Goal: Task Accomplishment & Management: Complete application form

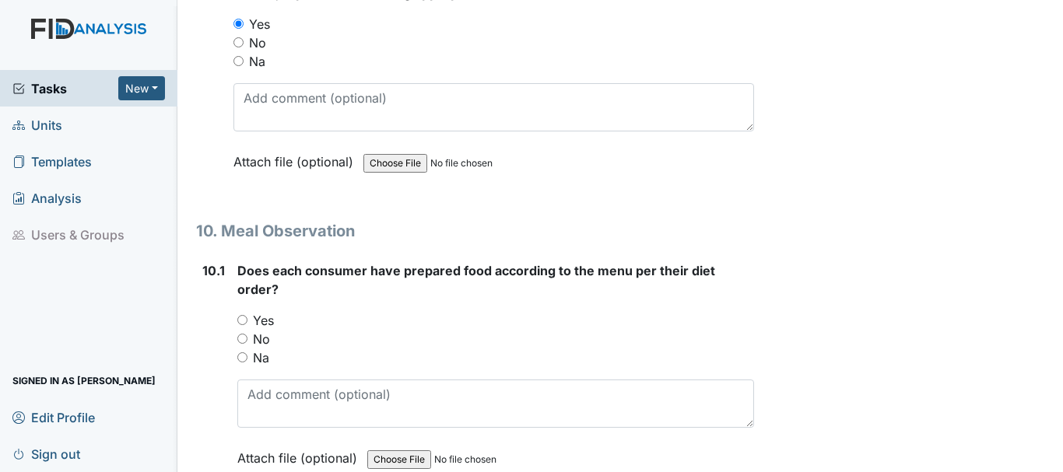
scroll to position [13568, 0]
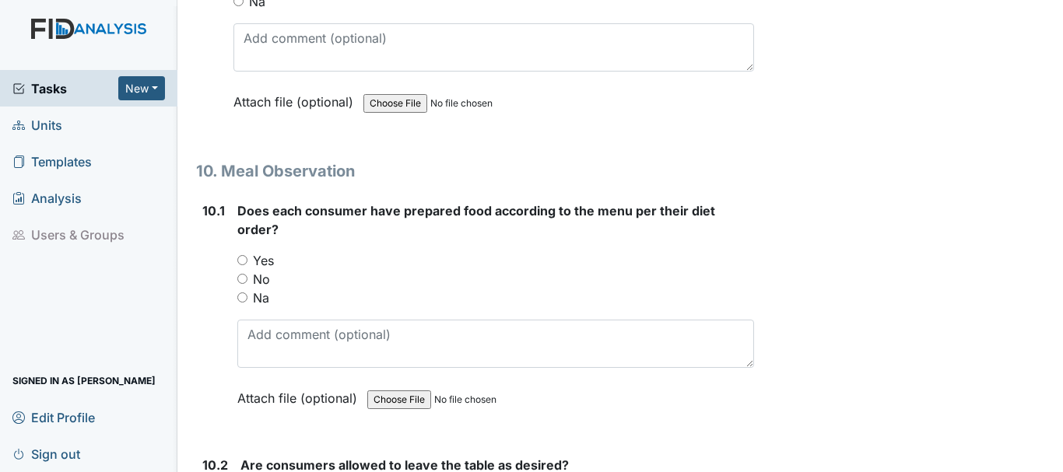
click at [249, 237] on span "Does each consumer have prepared food according to the menu per their diet orde…" at bounding box center [476, 220] width 478 height 34
click at [240, 284] on input "No" at bounding box center [242, 279] width 10 height 10
radio input "true"
click at [240, 265] on input "Yes" at bounding box center [242, 260] width 10 height 10
radio input "true"
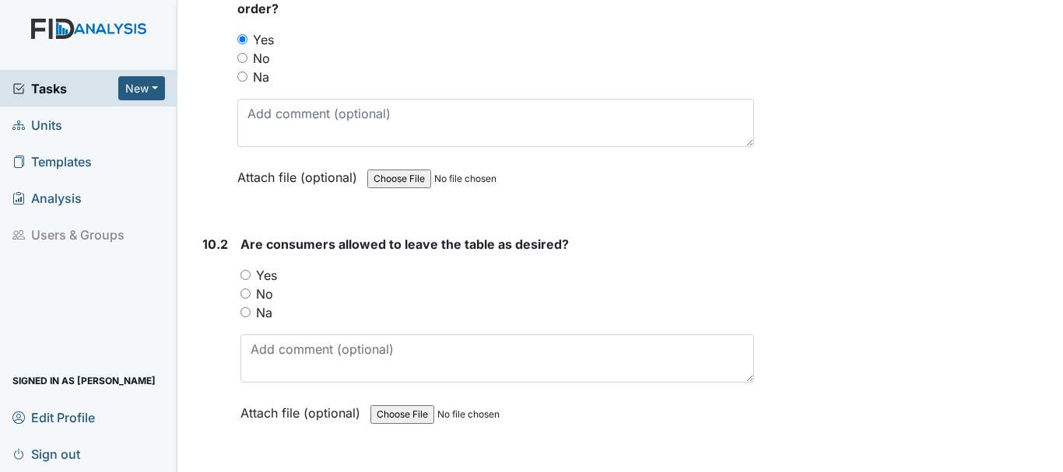
scroll to position [13801, 0]
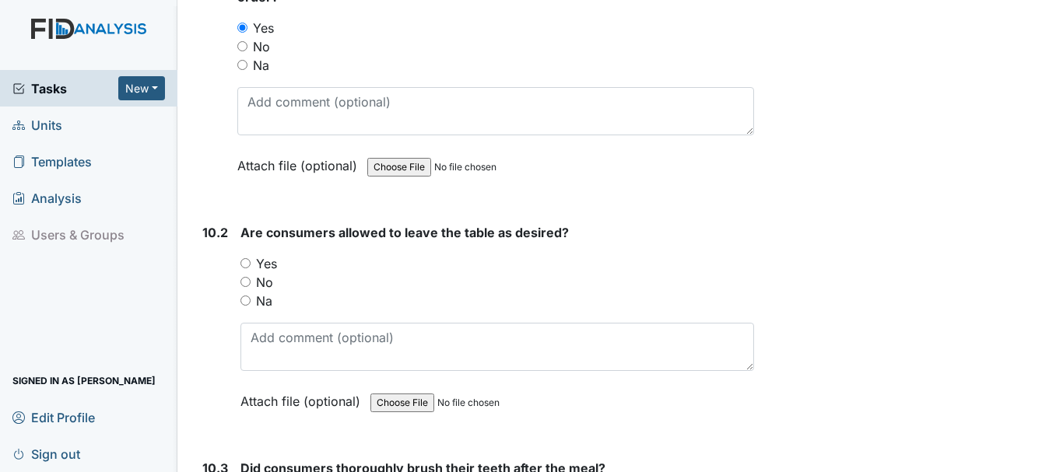
click at [248, 268] on input "Yes" at bounding box center [245, 263] width 10 height 10
radio input "true"
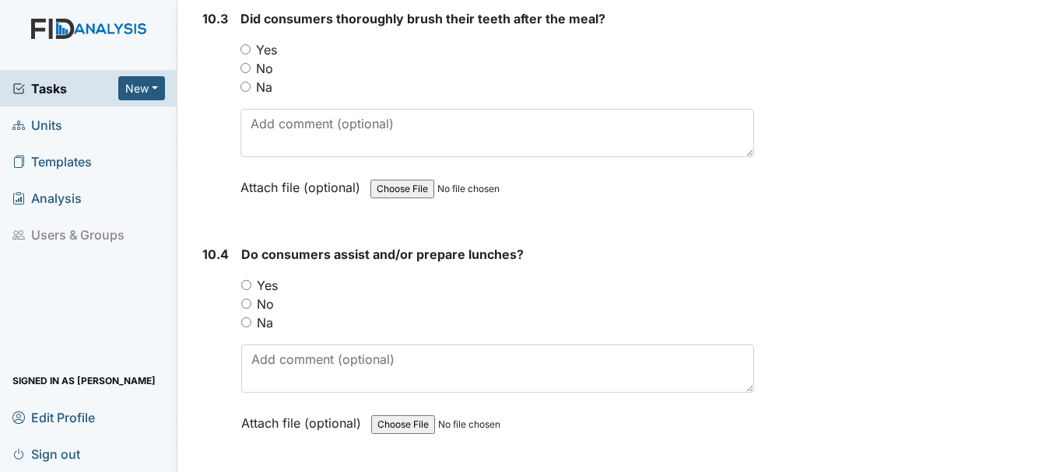
scroll to position [14248, 0]
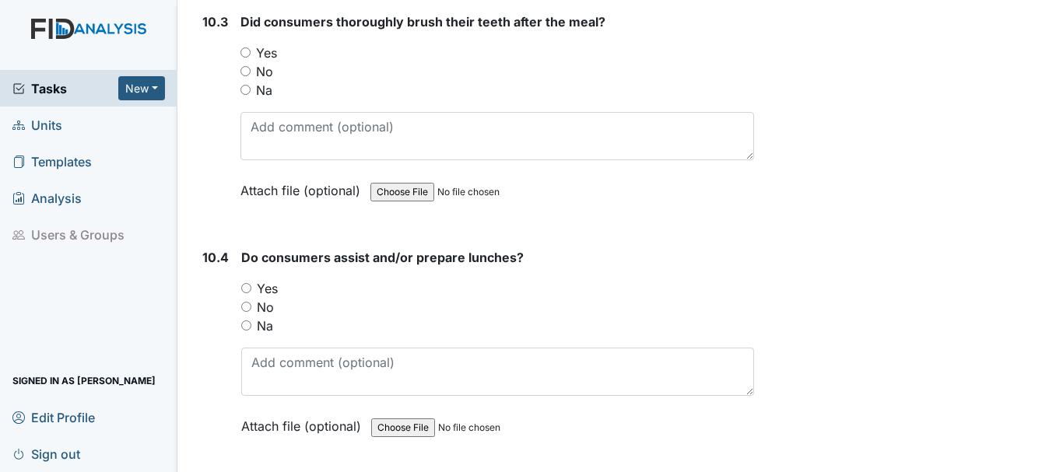
click at [244, 58] on input "Yes" at bounding box center [245, 52] width 10 height 10
radio input "true"
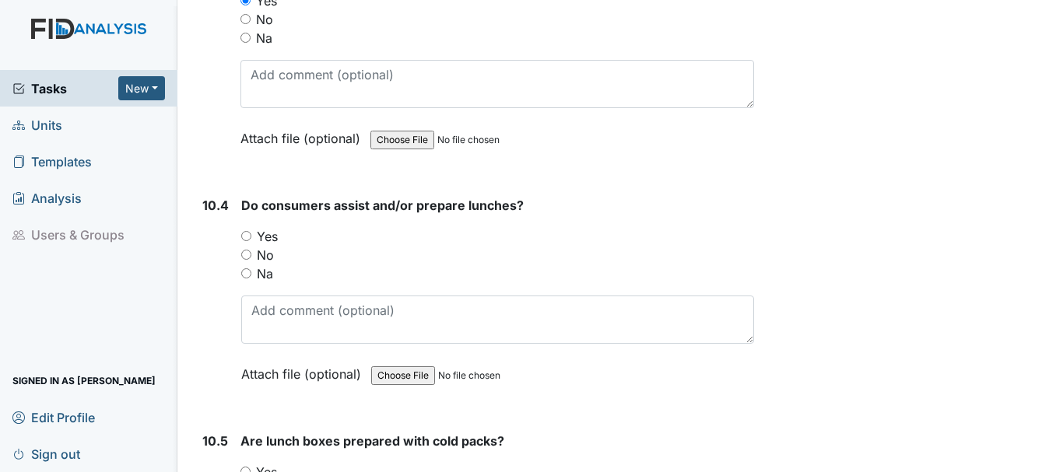
scroll to position [14303, 0]
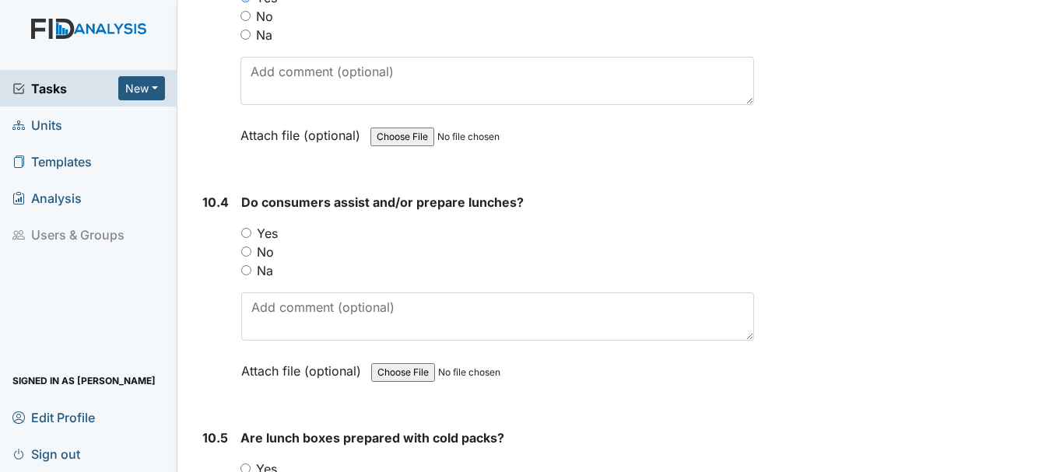
click at [249, 275] on input "Na" at bounding box center [246, 270] width 10 height 10
radio input "true"
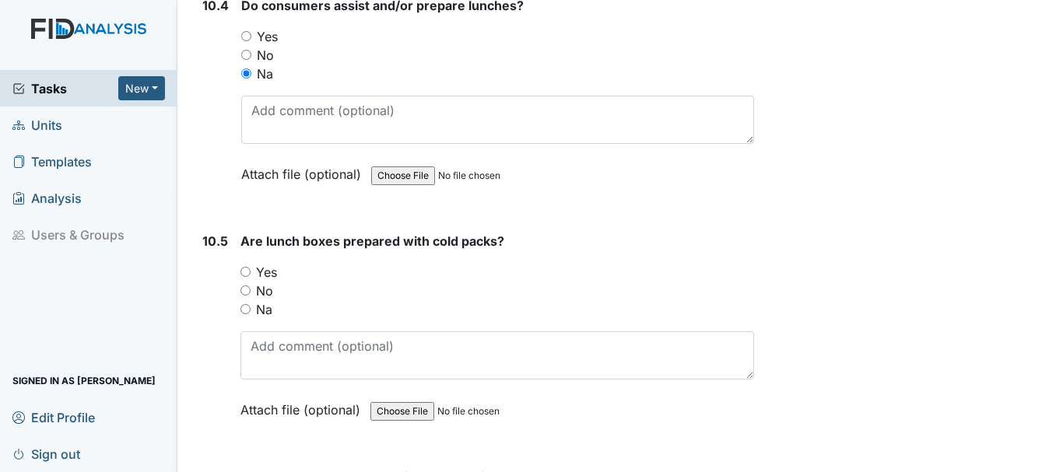
scroll to position [14516, 0]
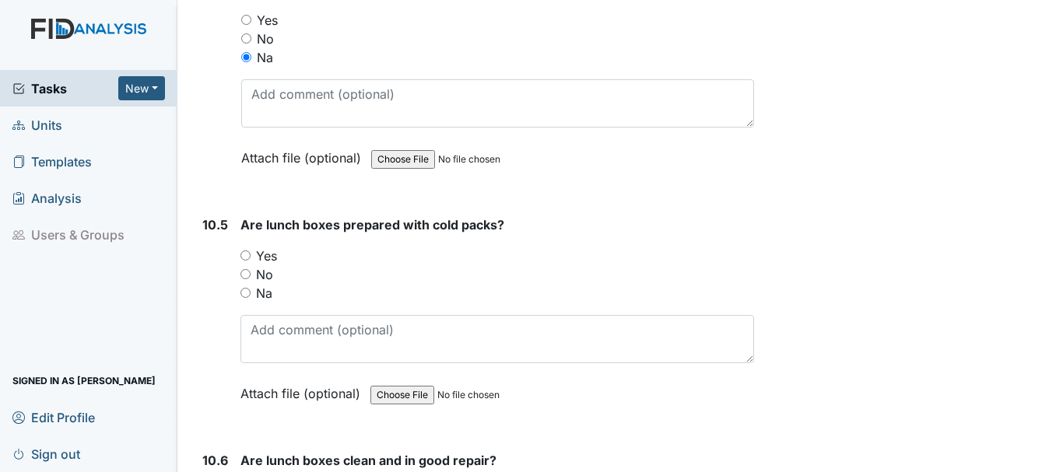
click at [248, 261] on input "Yes" at bounding box center [245, 256] width 10 height 10
radio input "true"
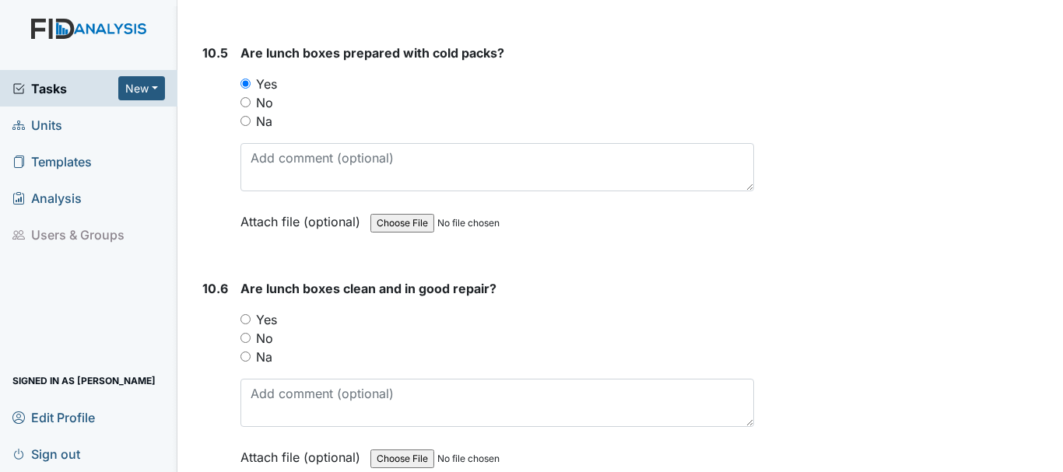
scroll to position [14700, 0]
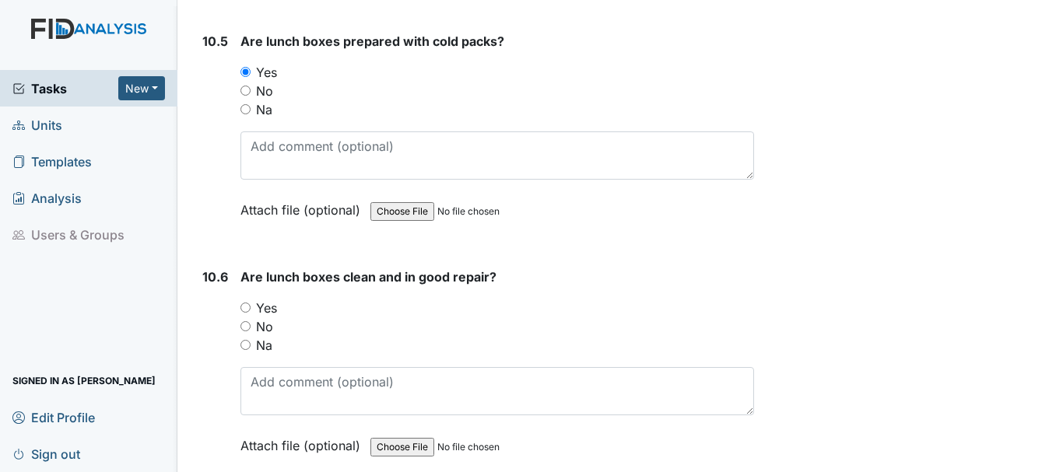
click at [245, 313] on input "Yes" at bounding box center [245, 308] width 10 height 10
radio input "true"
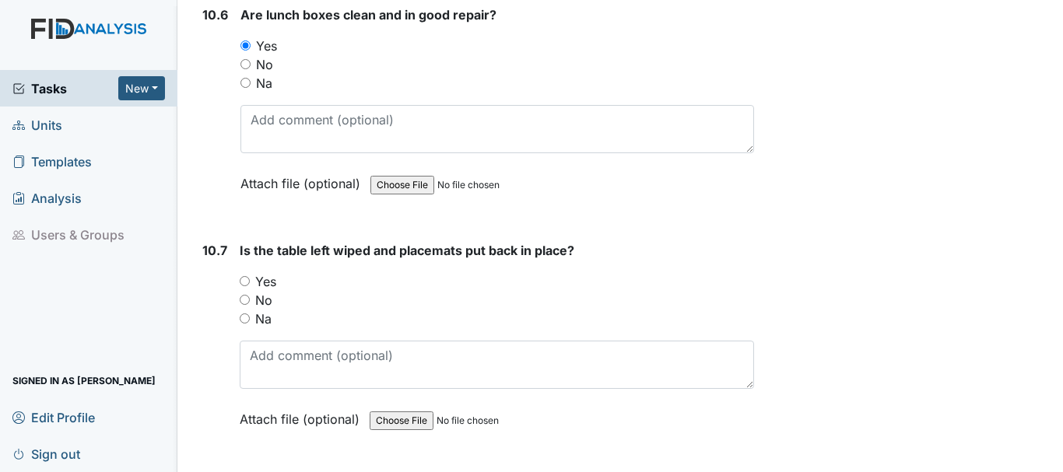
scroll to position [14978, 0]
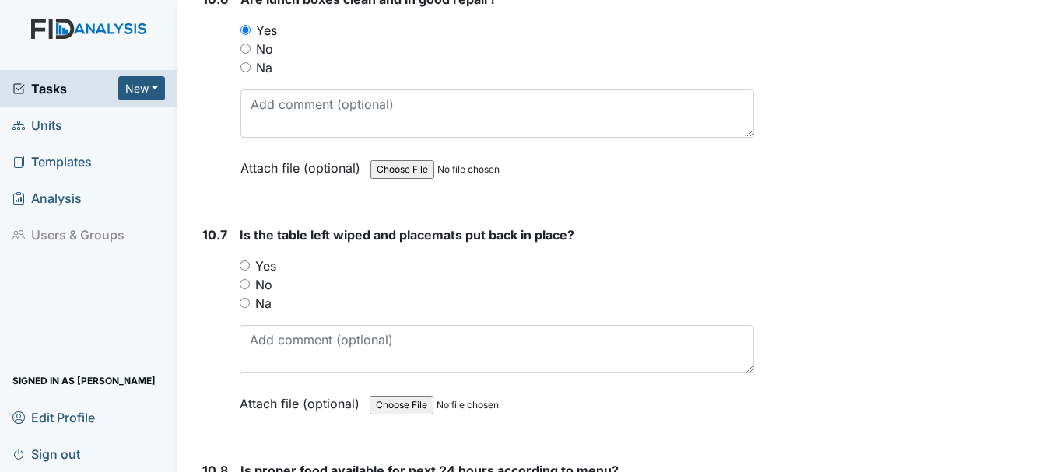
click at [245, 271] on input "Yes" at bounding box center [245, 266] width 10 height 10
radio input "true"
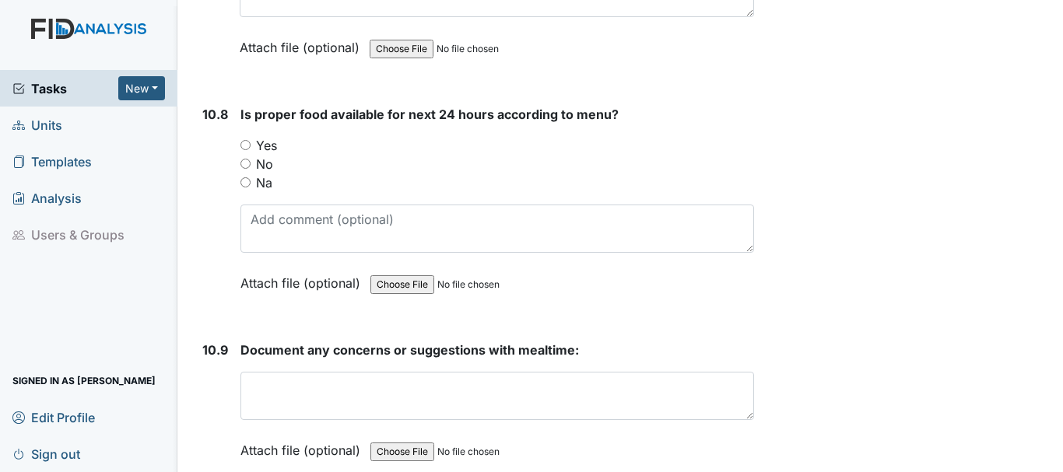
scroll to position [15346, 0]
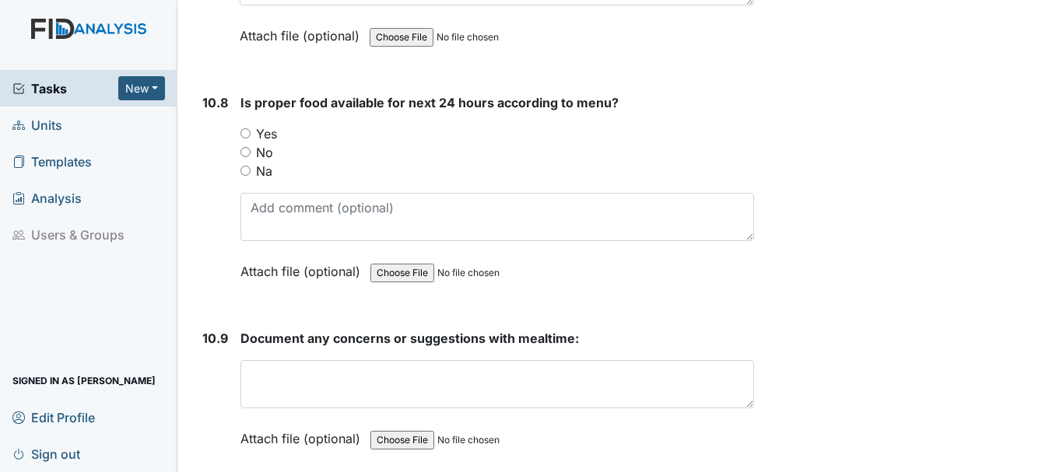
click at [245, 139] on input "Yes" at bounding box center [245, 133] width 10 height 10
radio input "true"
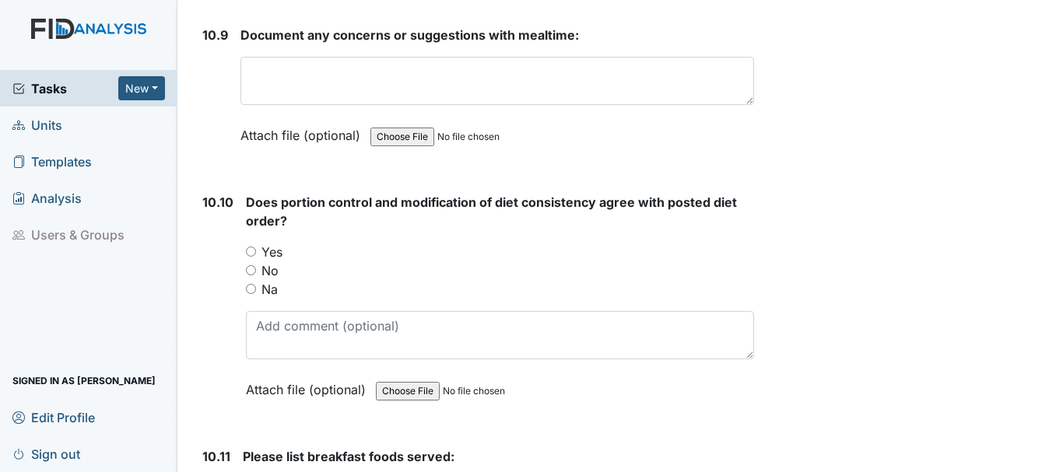
scroll to position [15652, 0]
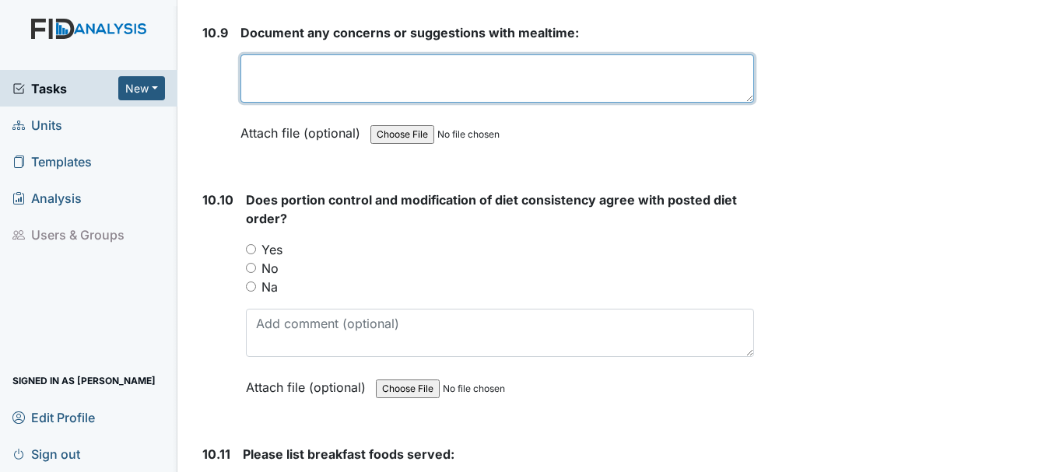
click at [313, 96] on textarea at bounding box center [497, 78] width 514 height 48
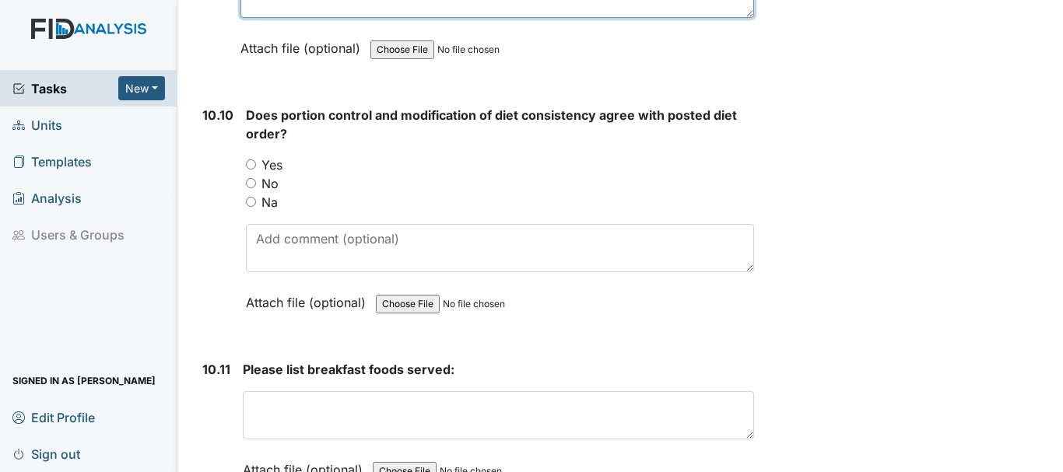
scroll to position [15740, 0]
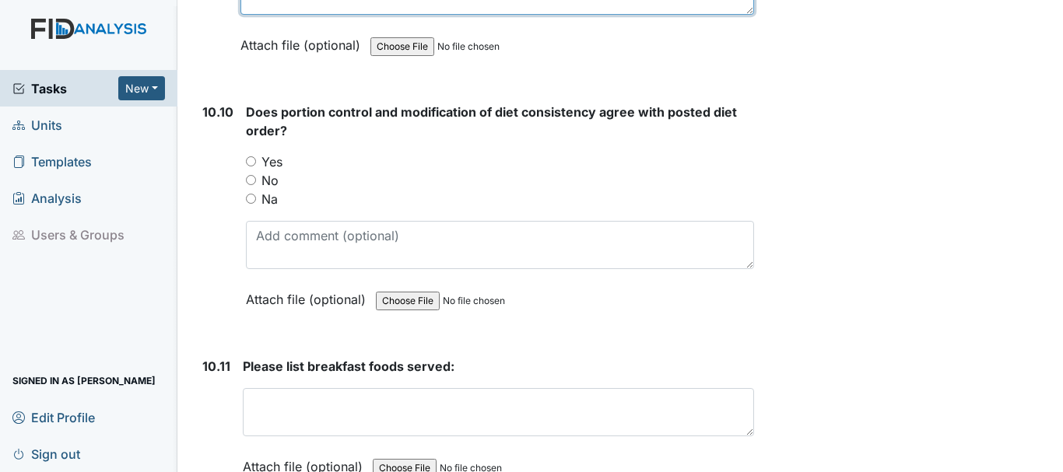
type textarea "none"
click at [251, 167] on input "Yes" at bounding box center [251, 161] width 10 height 10
radio input "true"
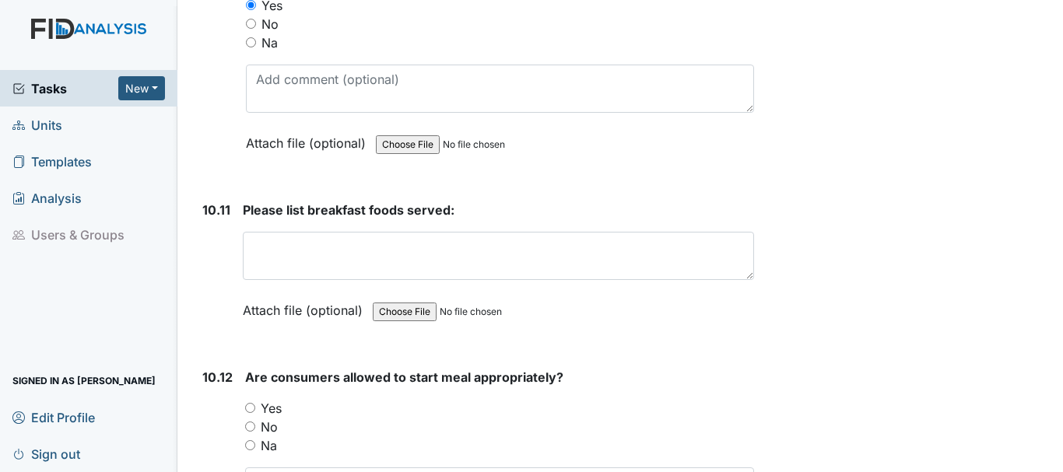
scroll to position [15897, 0]
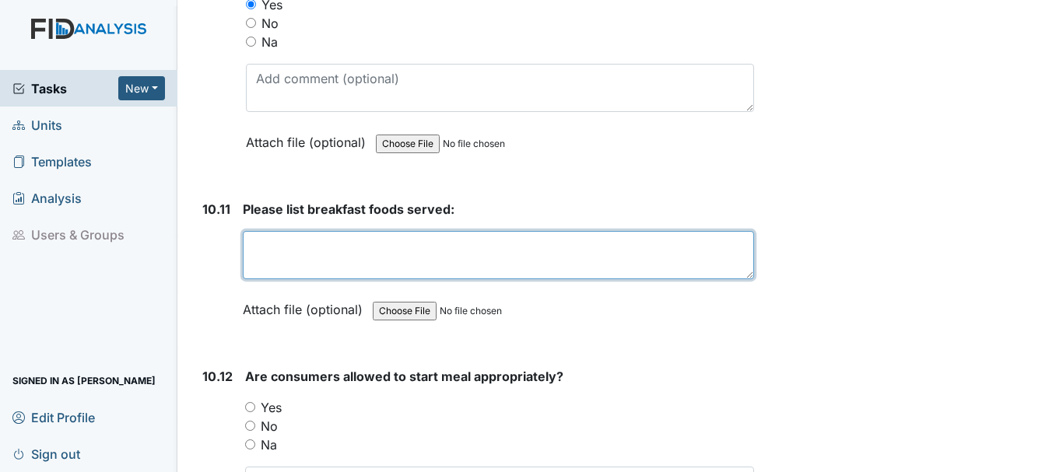
click at [352, 272] on textarea at bounding box center [498, 255] width 511 height 48
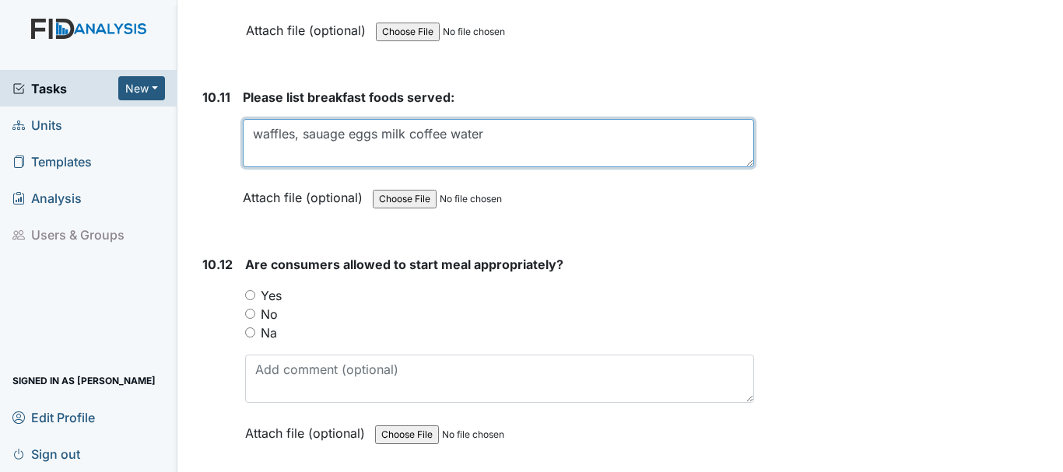
scroll to position [16063, 0]
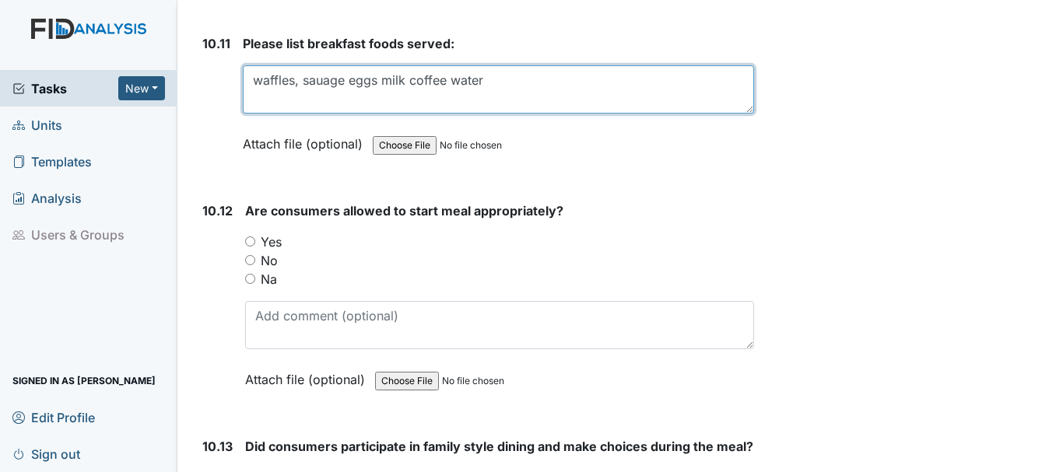
type textarea "waffles, sauage eggs milk coffee water"
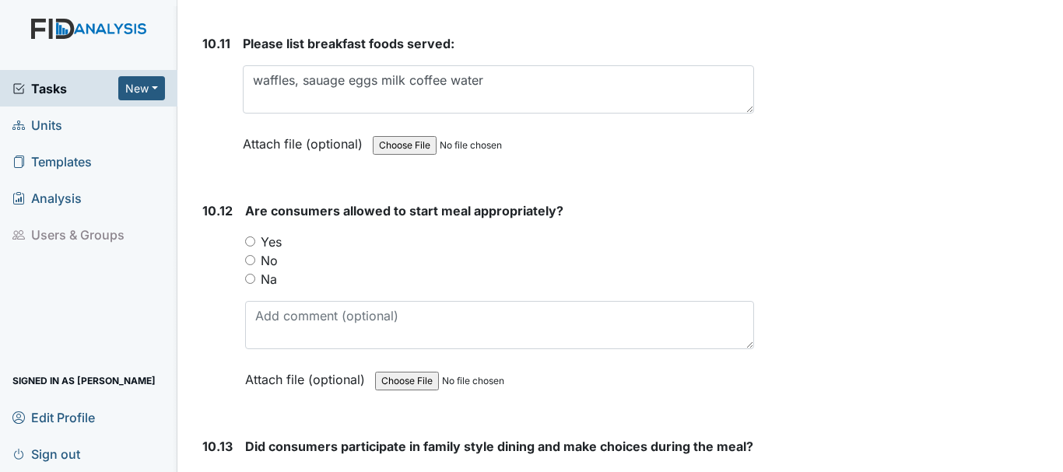
click at [249, 247] on input "Yes" at bounding box center [250, 242] width 10 height 10
radio input "true"
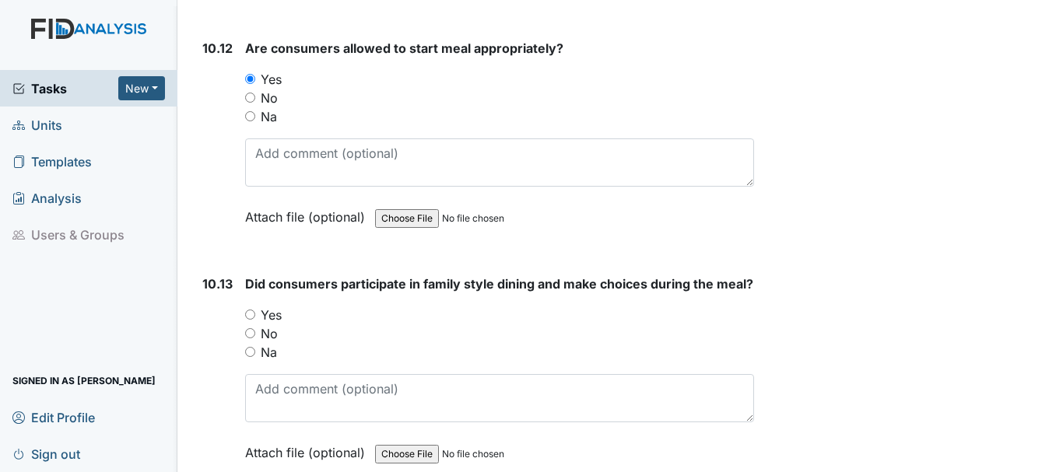
scroll to position [16237, 0]
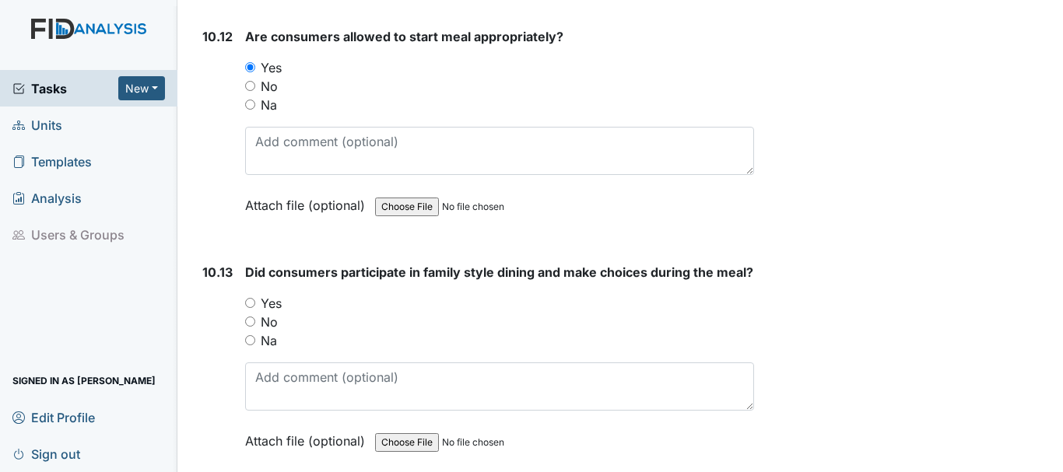
click at [256, 280] on span "Did consumers participate in family style dining and make choices during the me…" at bounding box center [499, 273] width 508 height 16
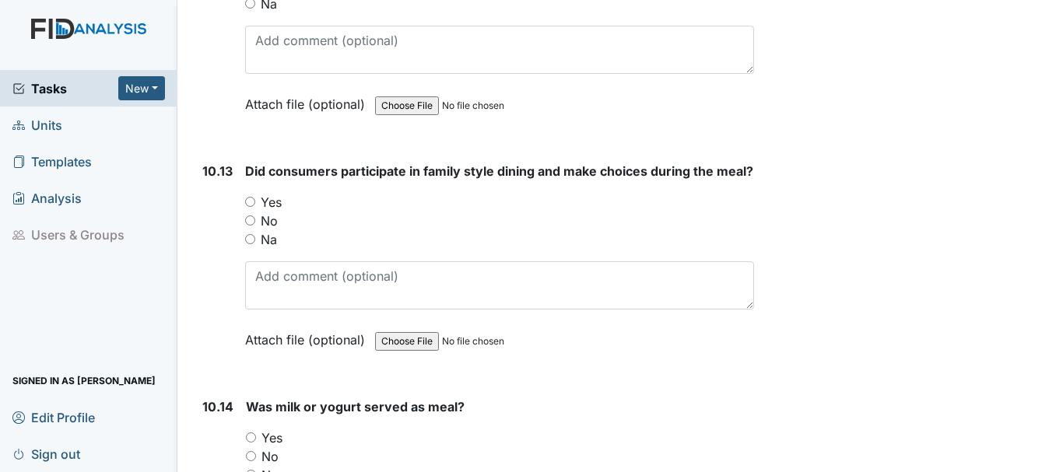
scroll to position [16347, 0]
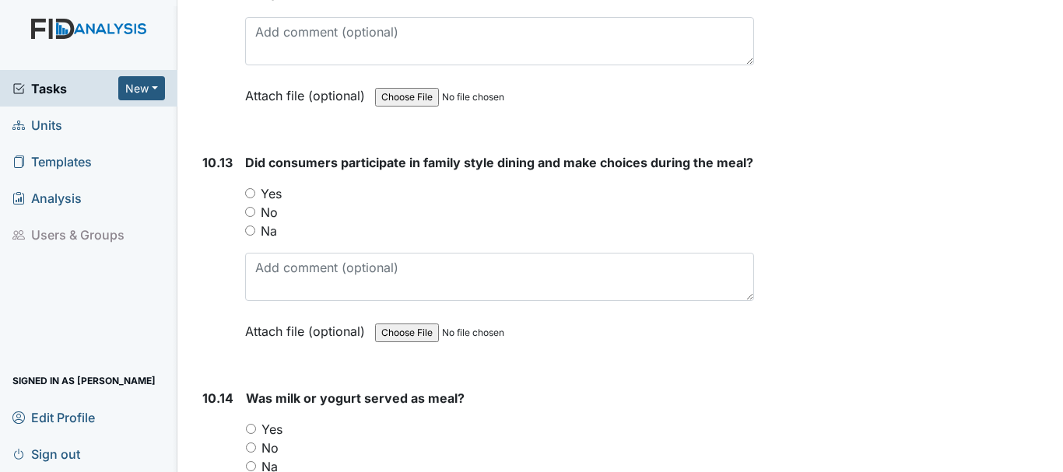
click at [250, 198] on input "Yes" at bounding box center [250, 193] width 10 height 10
radio input "true"
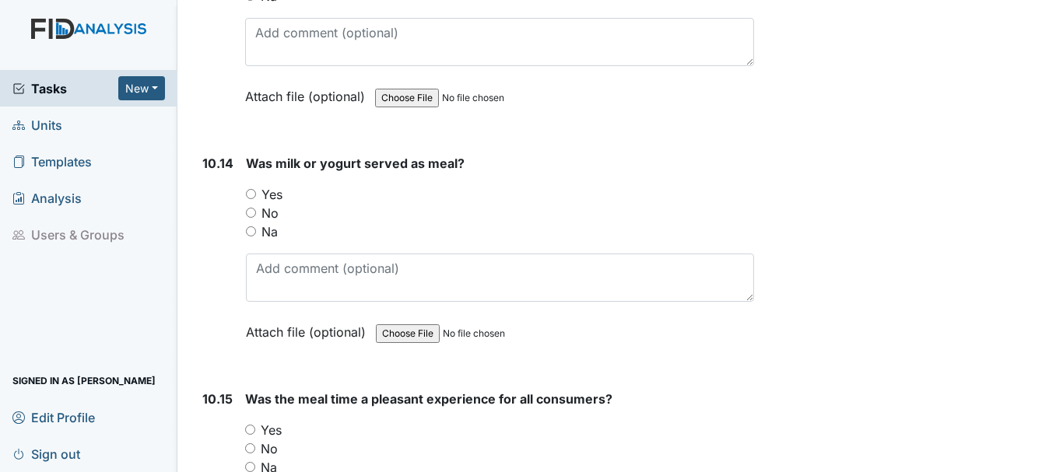
scroll to position [16603, 0]
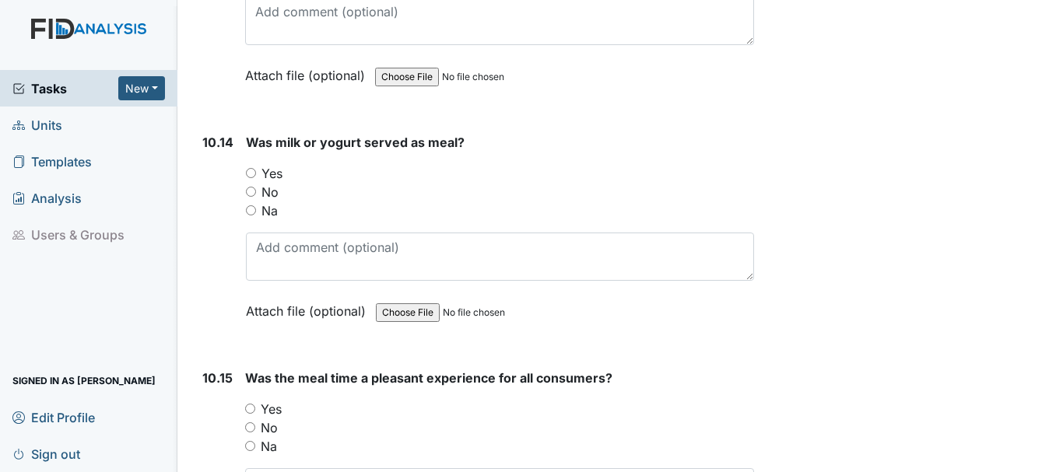
click at [248, 178] on input "Yes" at bounding box center [251, 173] width 10 height 10
radio input "true"
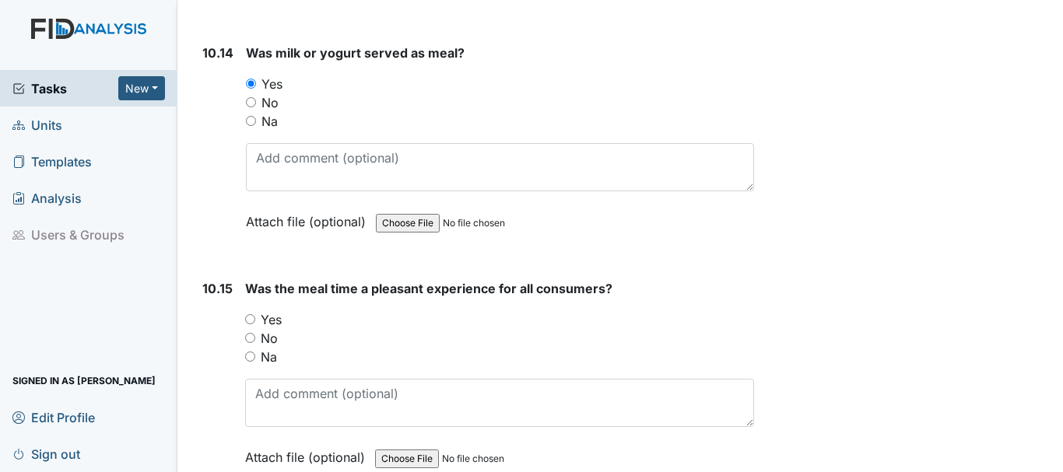
scroll to position [16745, 0]
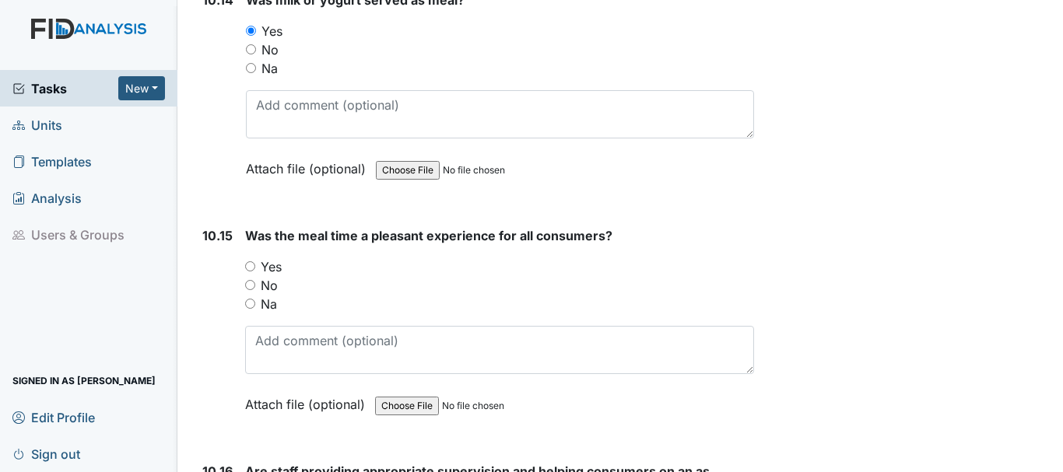
click at [252, 272] on input "Yes" at bounding box center [250, 266] width 10 height 10
radio input "true"
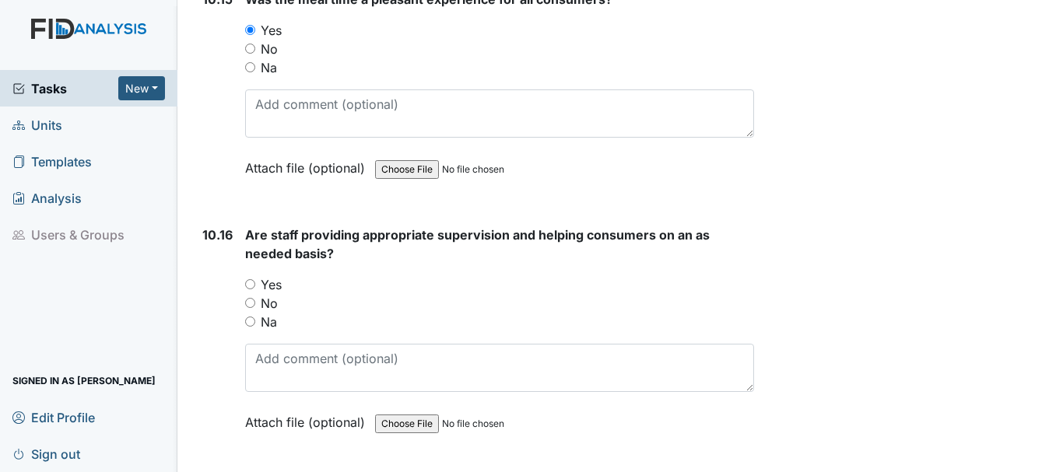
scroll to position [16985, 0]
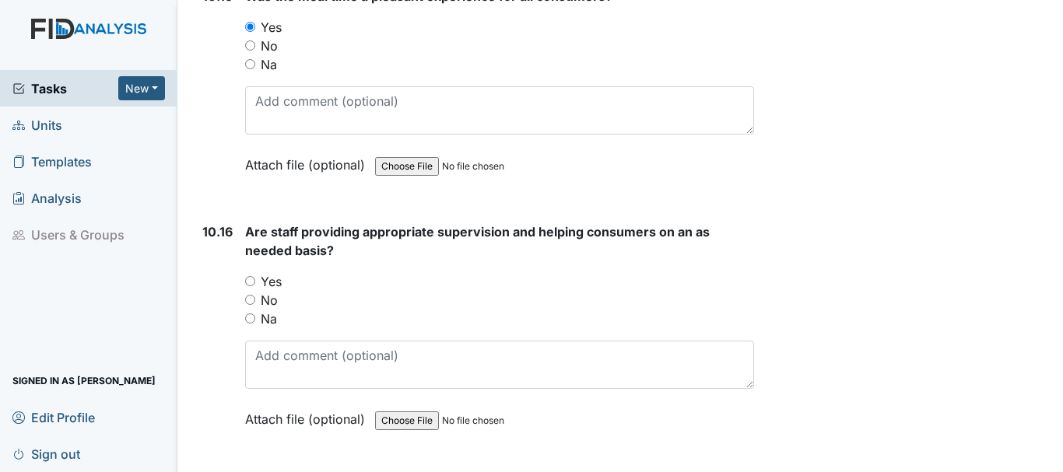
click at [268, 291] on label "Yes" at bounding box center [271, 281] width 21 height 19
click at [255, 286] on input "Yes" at bounding box center [250, 281] width 10 height 10
radio input "true"
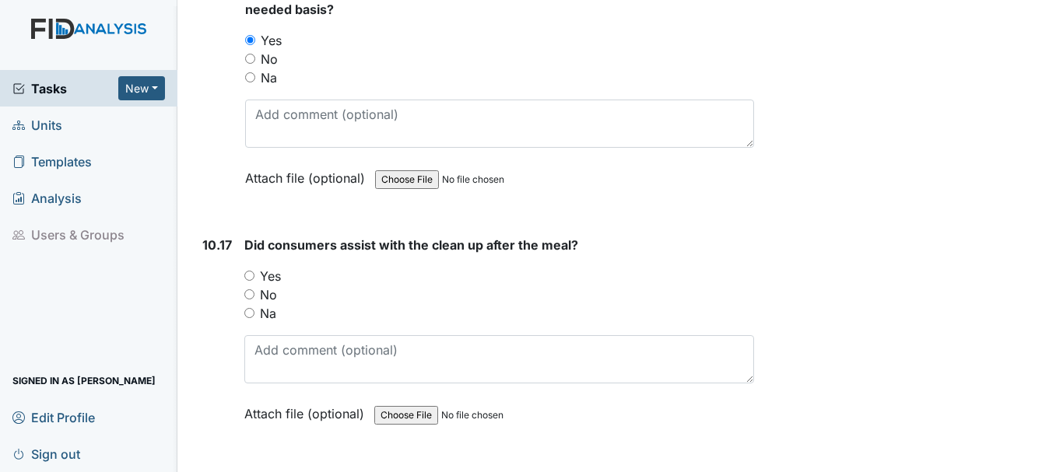
scroll to position [17235, 0]
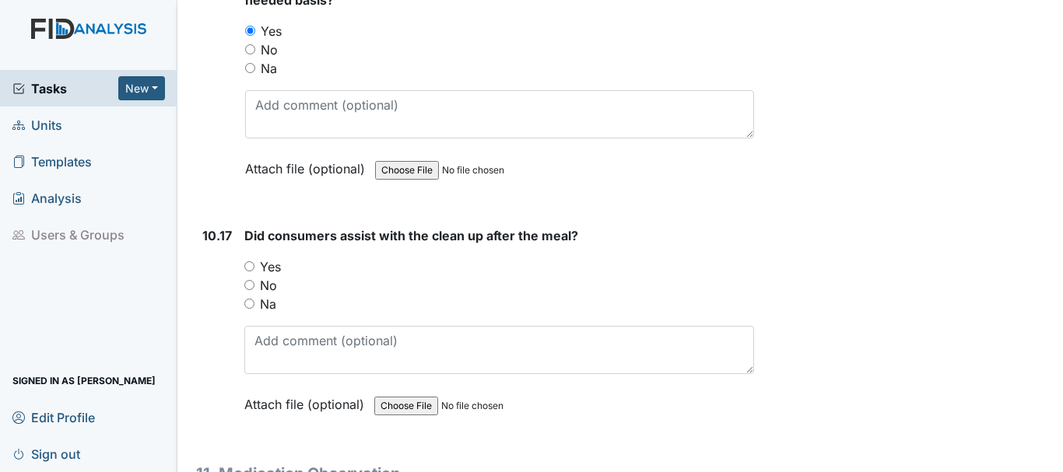
click at [248, 272] on input "Yes" at bounding box center [249, 266] width 10 height 10
radio input "true"
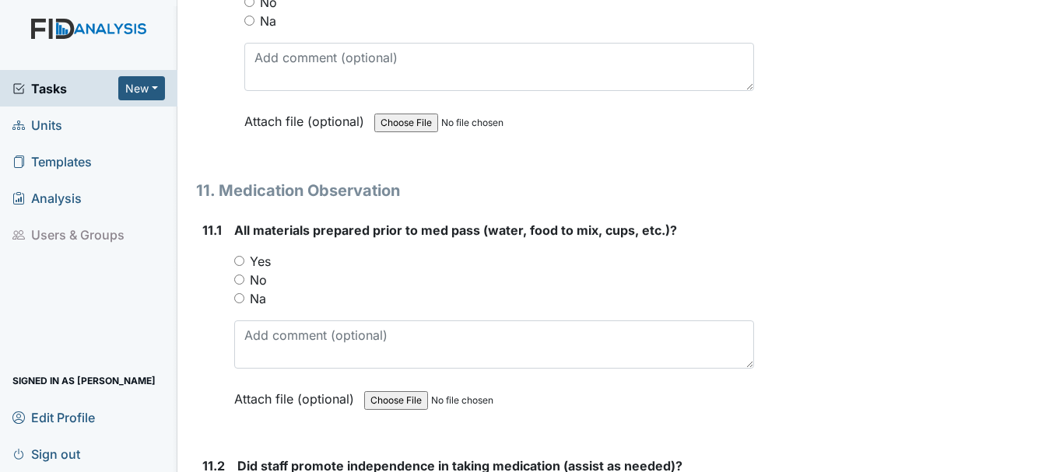
scroll to position [17519, 0]
click at [240, 265] on input "Yes" at bounding box center [239, 260] width 10 height 10
radio input "true"
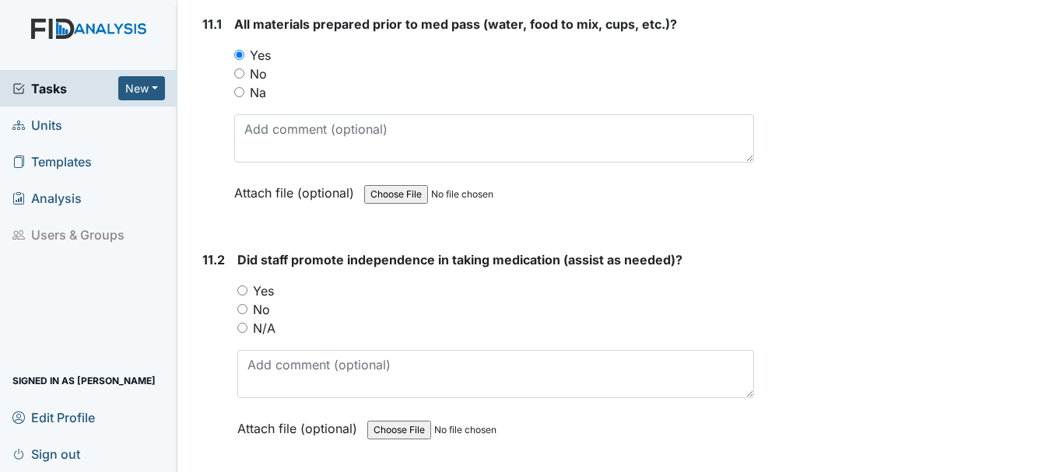
scroll to position [17741, 0]
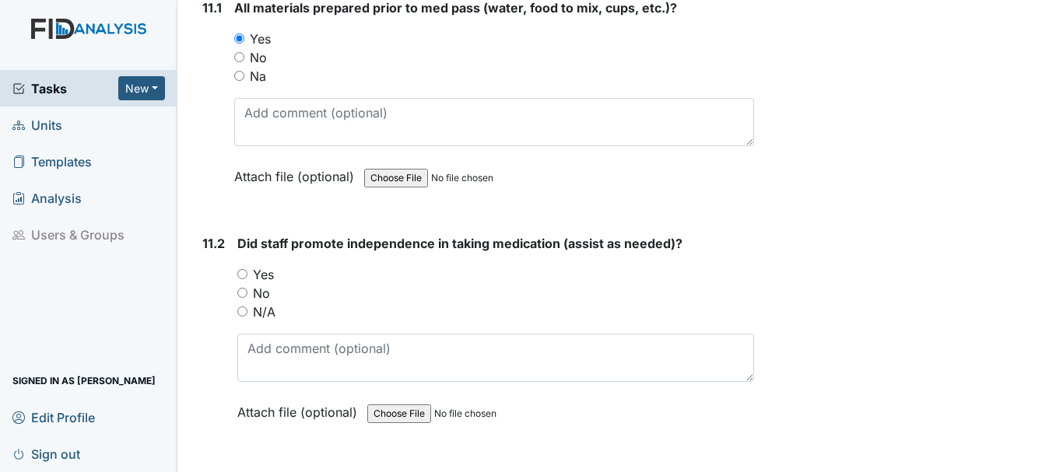
click at [242, 298] on input "No" at bounding box center [242, 293] width 10 height 10
radio input "true"
click at [241, 279] on input "Yes" at bounding box center [242, 274] width 10 height 10
radio input "true"
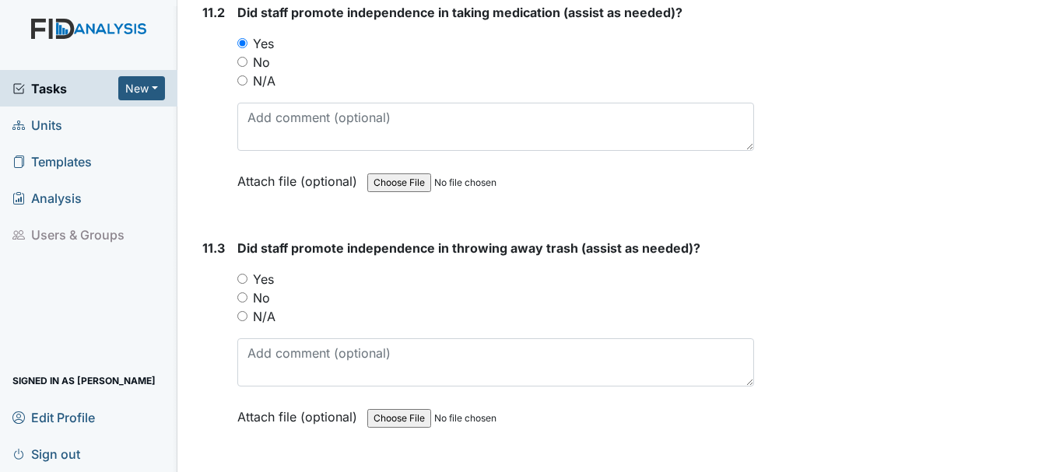
scroll to position [17978, 0]
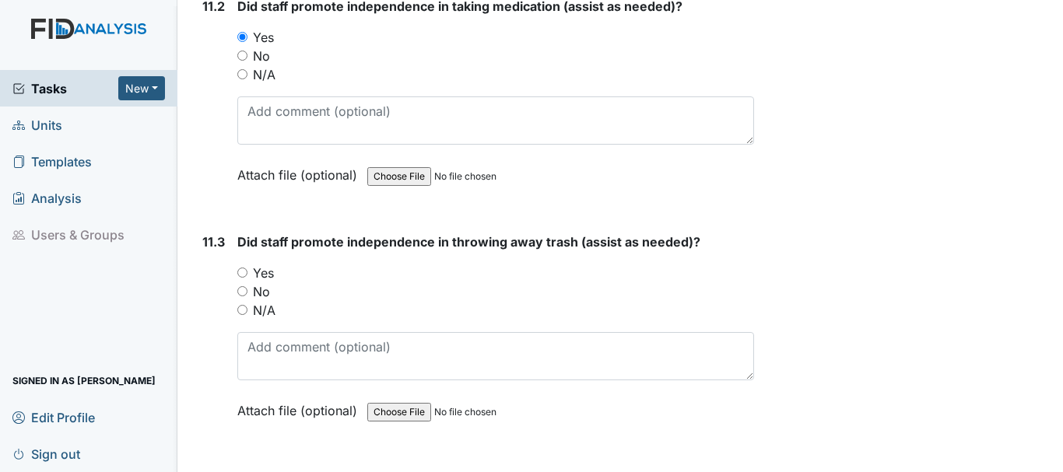
click at [244, 278] on input "Yes" at bounding box center [242, 273] width 10 height 10
radio input "true"
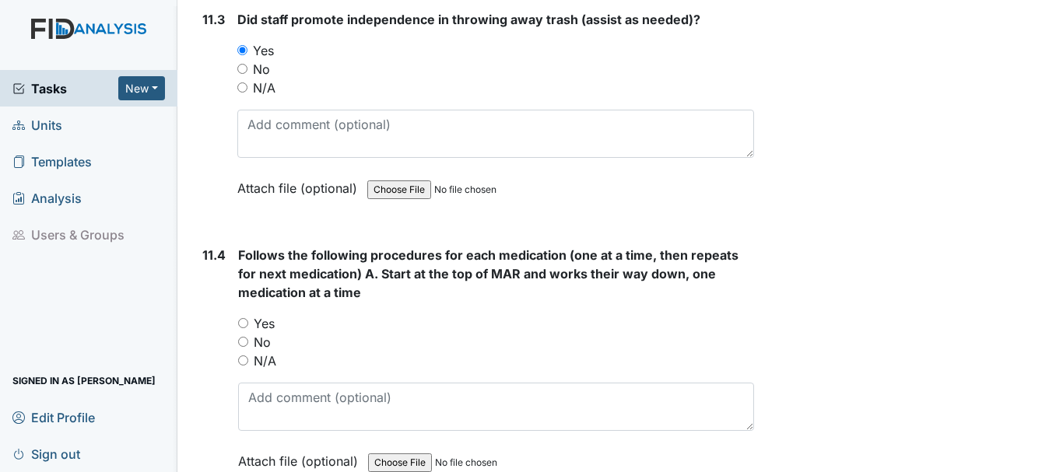
scroll to position [18254, 0]
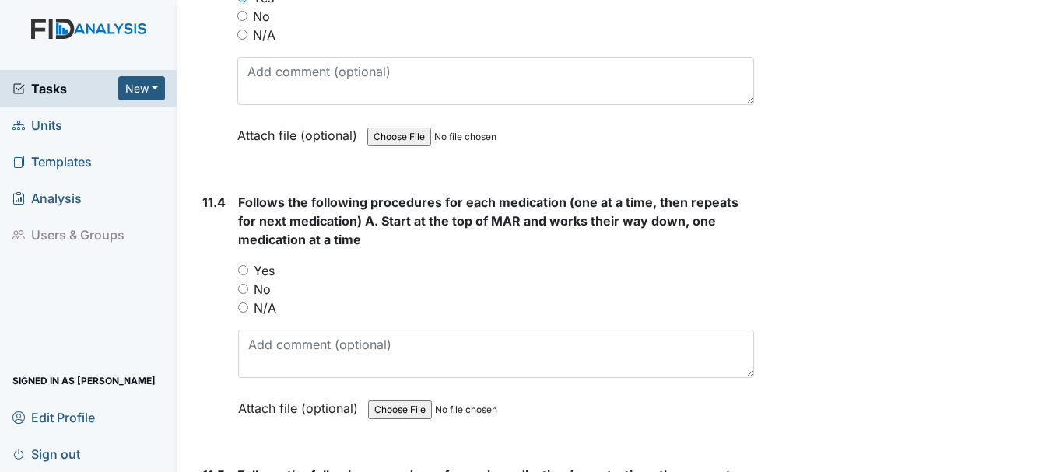
click at [244, 275] on input "Yes" at bounding box center [243, 270] width 10 height 10
radio input "true"
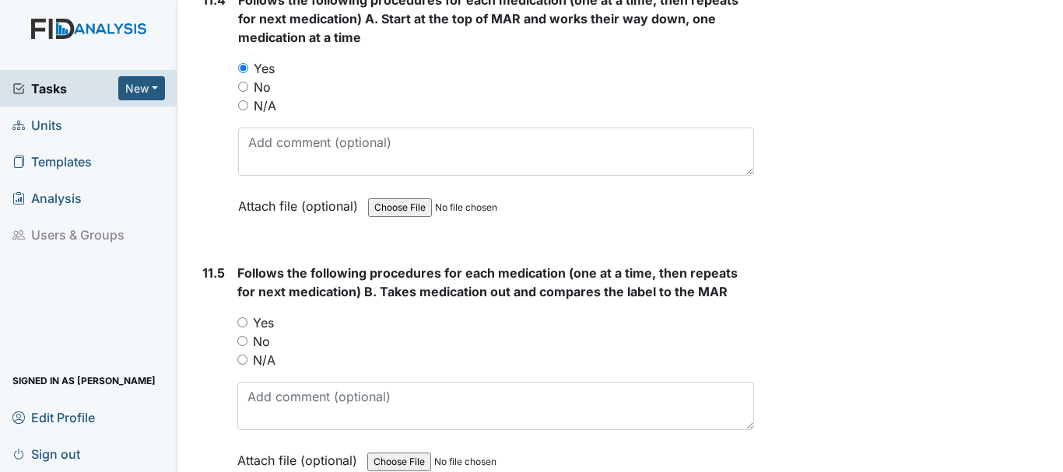
scroll to position [18462, 0]
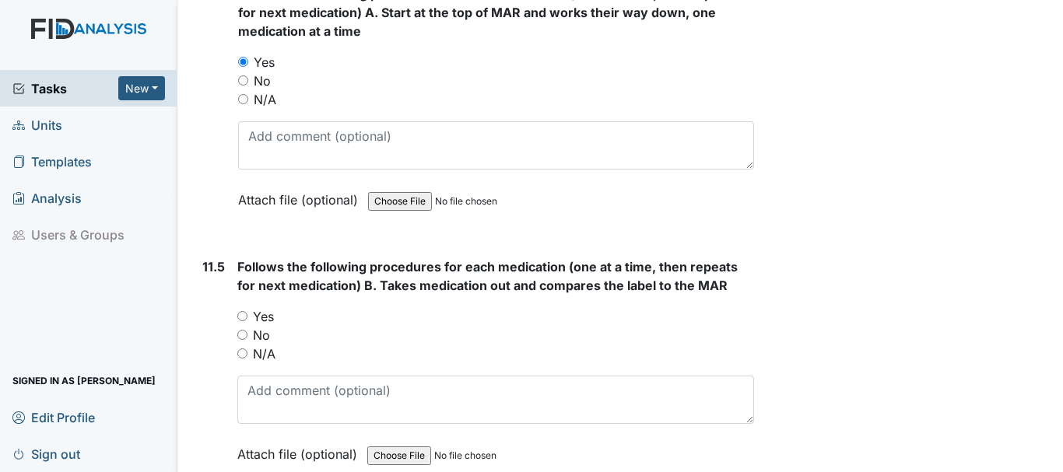
click at [242, 321] on input "Yes" at bounding box center [242, 316] width 10 height 10
radio input "true"
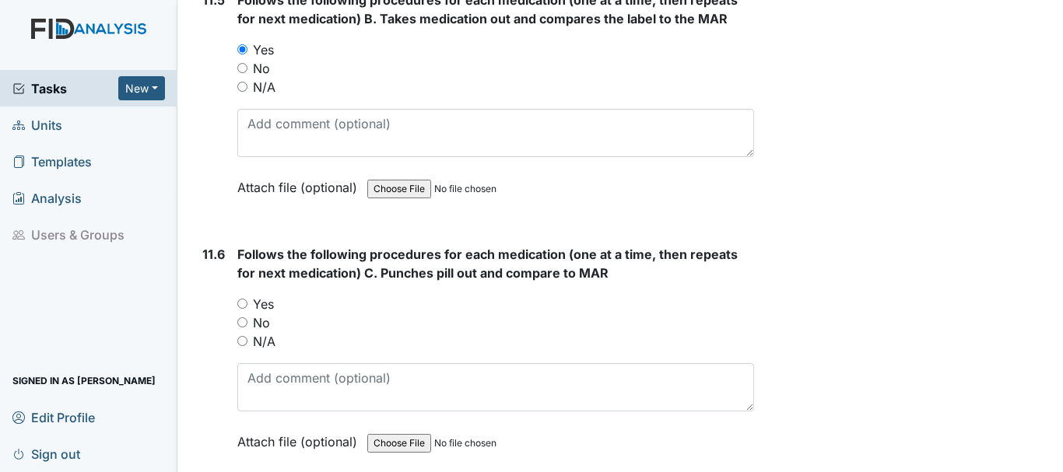
scroll to position [18757, 0]
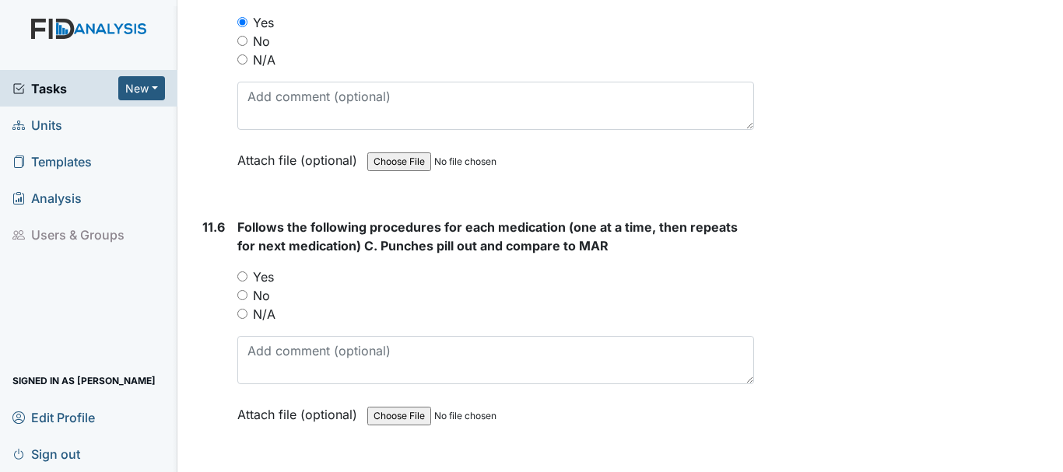
click at [242, 282] on input "Yes" at bounding box center [242, 277] width 10 height 10
radio input "true"
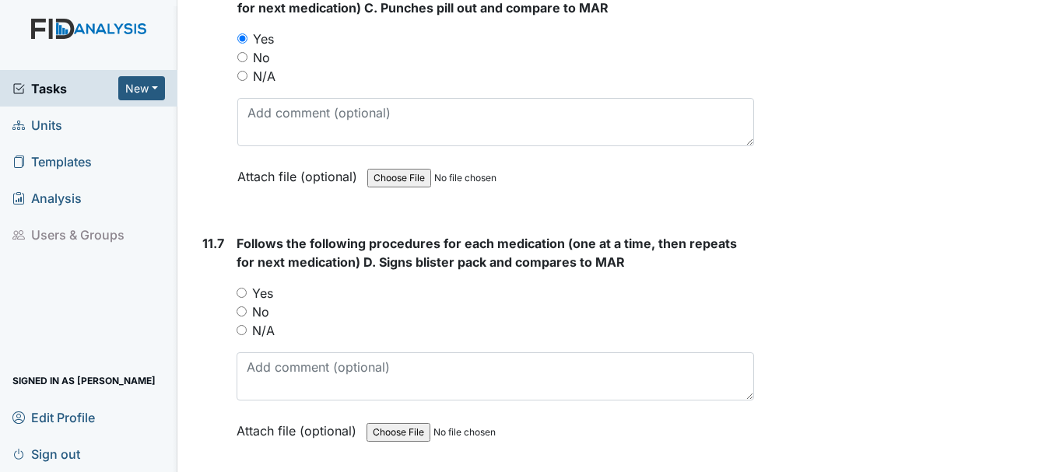
scroll to position [19001, 0]
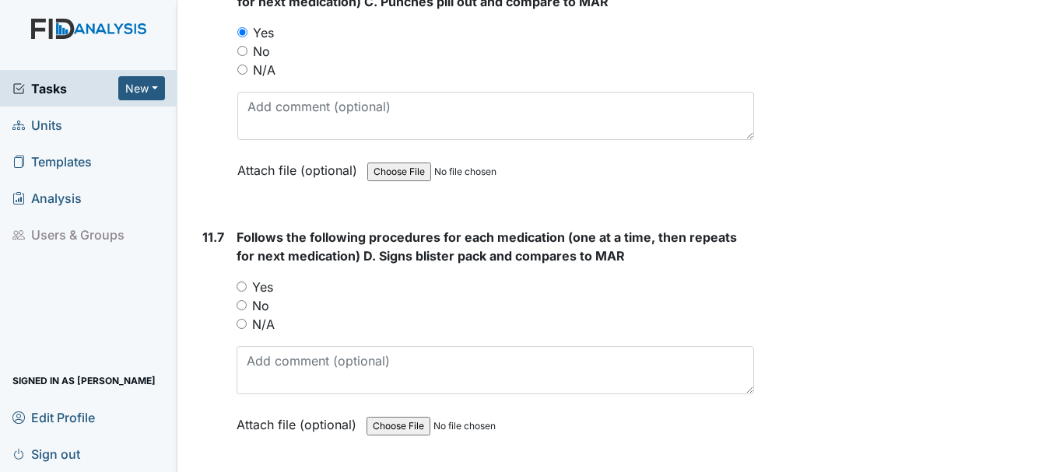
click at [241, 292] on input "Yes" at bounding box center [242, 287] width 10 height 10
radio input "true"
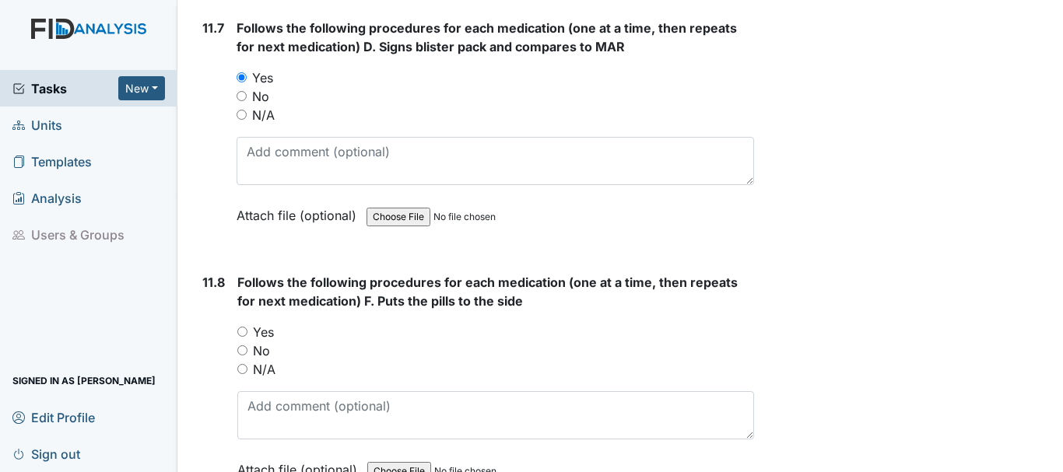
scroll to position [19211, 0]
click at [243, 336] on input "Yes" at bounding box center [242, 331] width 10 height 10
radio input "true"
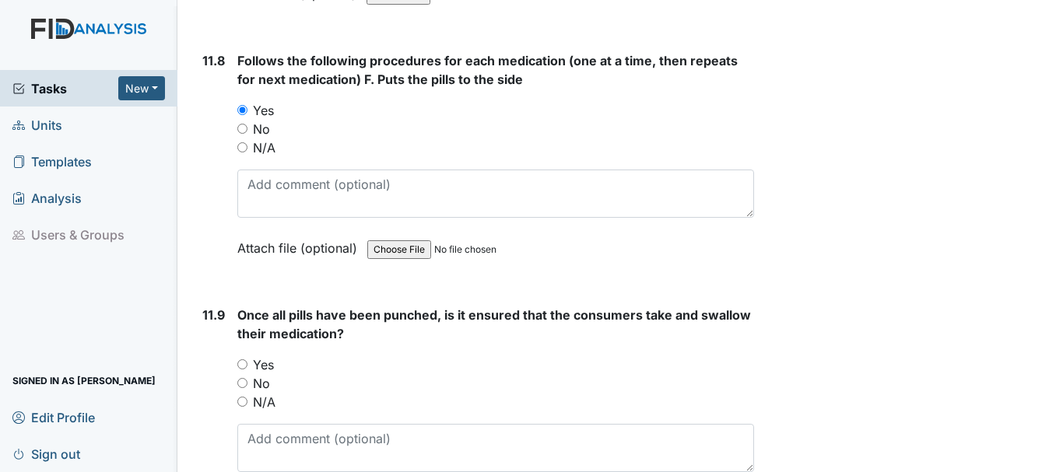
scroll to position [19433, 0]
click at [247, 369] on input "Yes" at bounding box center [242, 364] width 10 height 10
radio input "true"
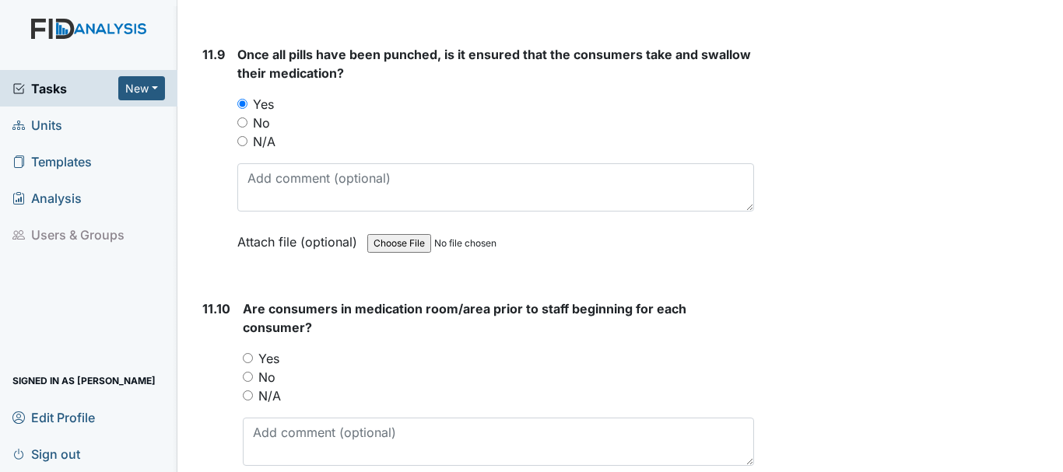
scroll to position [19708, 0]
